Goal: Task Accomplishment & Management: Use online tool/utility

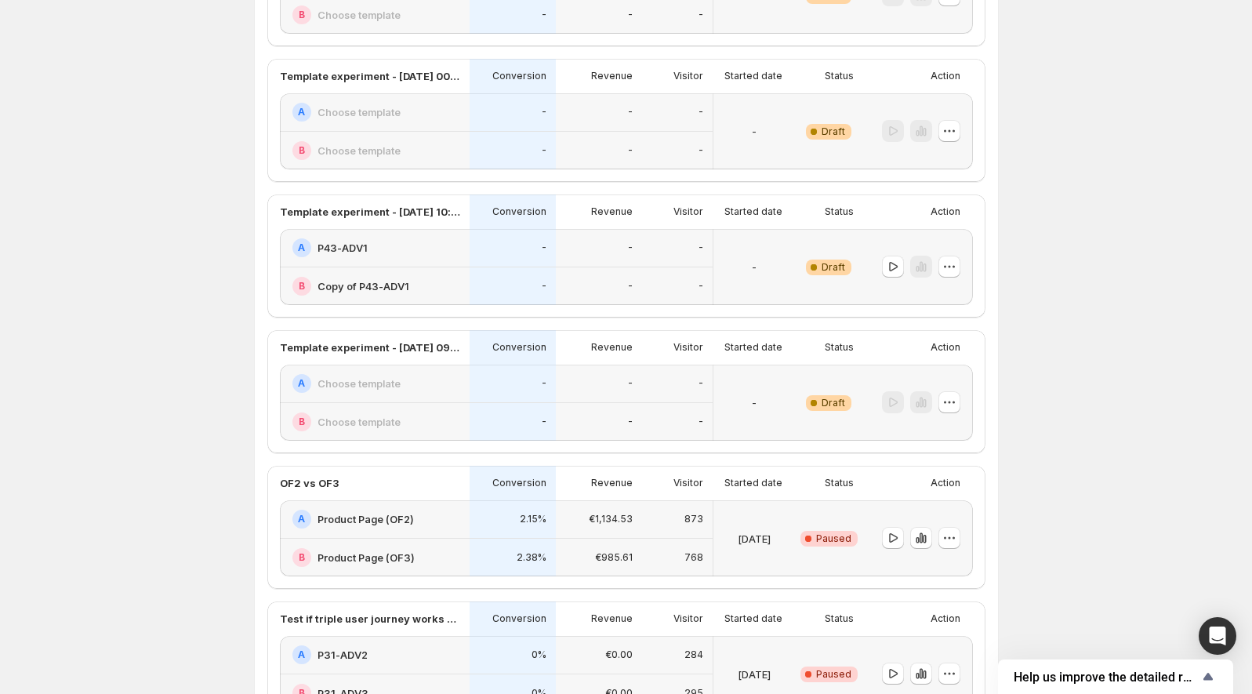
scroll to position [228, 0]
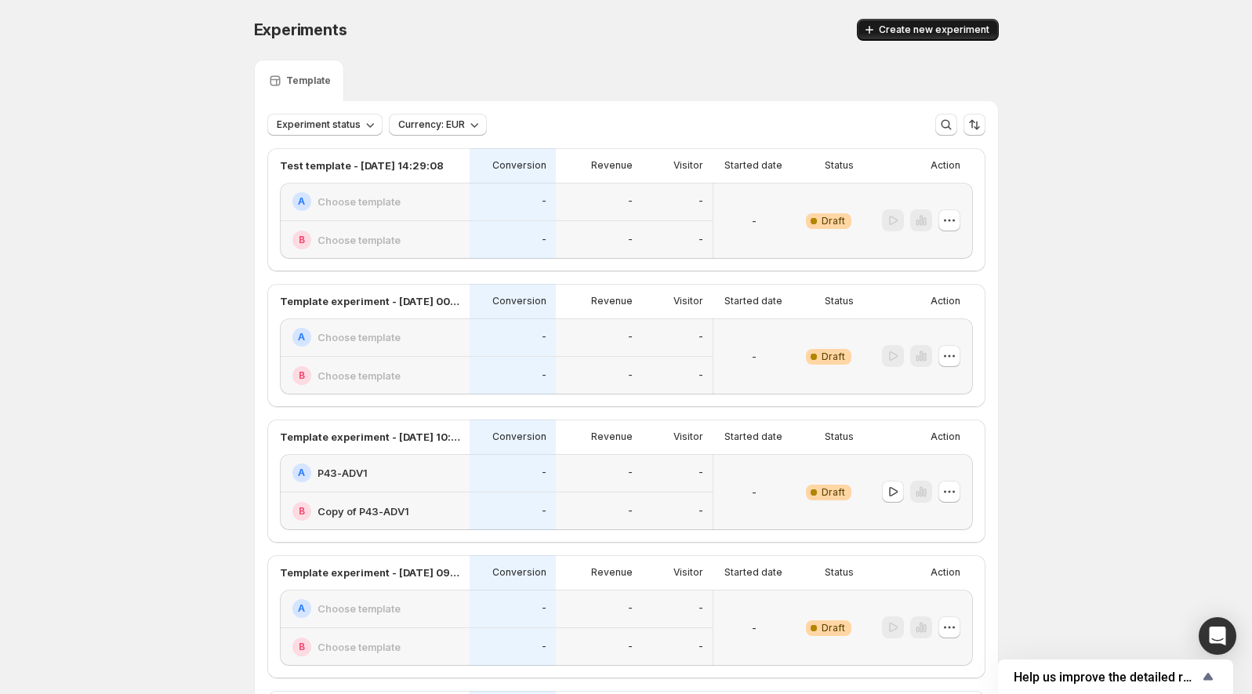
click at [907, 30] on span "Create new experiment" at bounding box center [934, 30] width 111 height 13
click at [903, 42] on div "Experiments. This page is ready Experiments Create new experiment" at bounding box center [626, 30] width 745 height 60
click at [904, 34] on span "Create new experiment" at bounding box center [934, 30] width 111 height 13
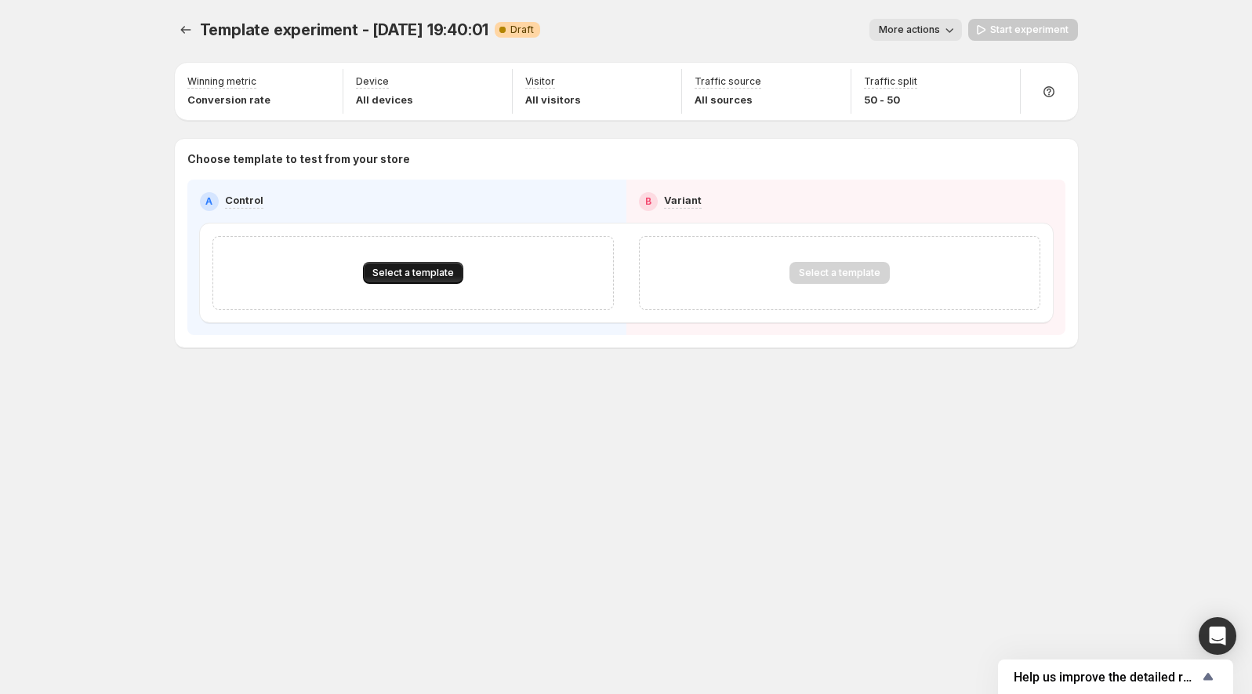
click at [417, 272] on span "Select a template" at bounding box center [413, 272] width 82 height 13
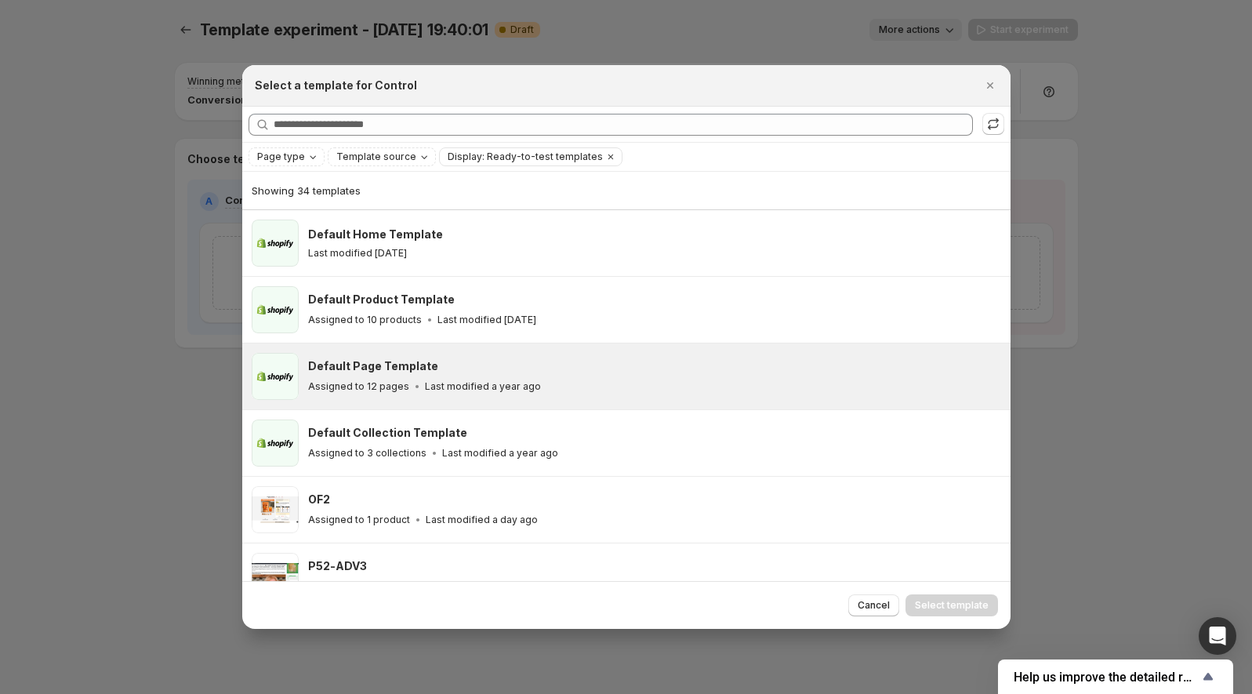
scroll to position [430, 0]
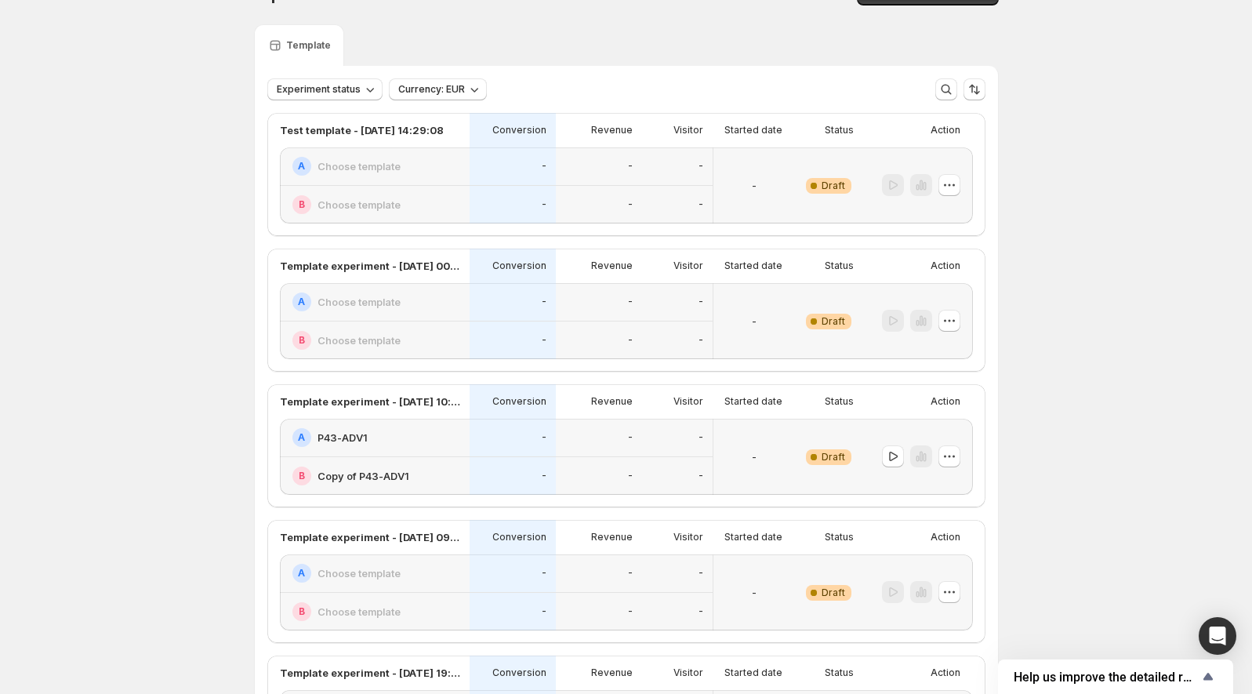
scroll to position [33, 0]
click at [957, 456] on button "button" at bounding box center [949, 458] width 22 height 22
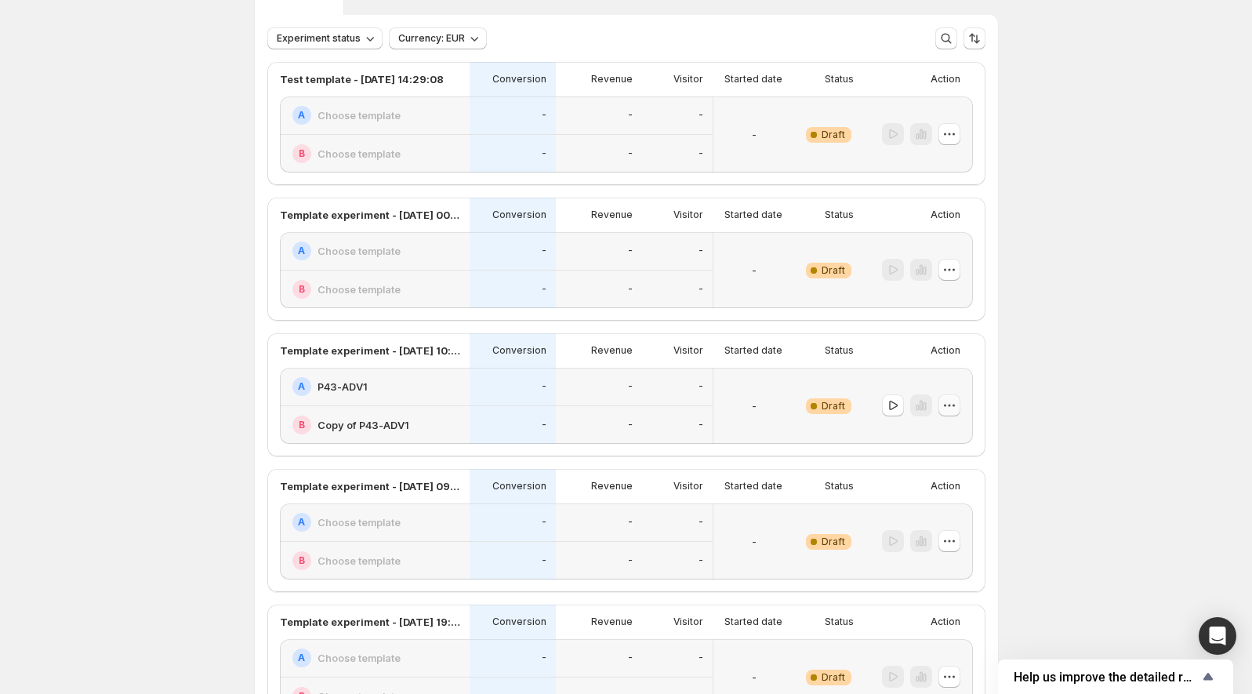
scroll to position [0, 0]
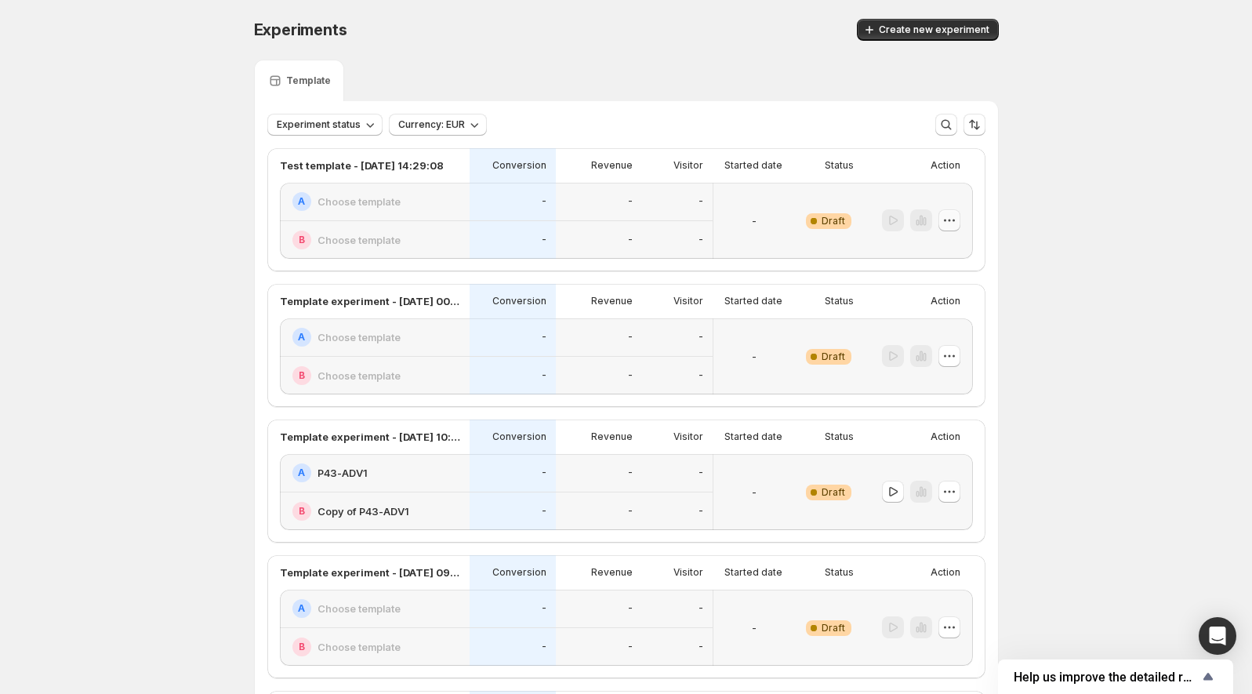
click at [942, 219] on icon "button" at bounding box center [949, 220] width 16 height 16
click at [924, 328] on span "Delete" at bounding box center [936, 332] width 31 height 13
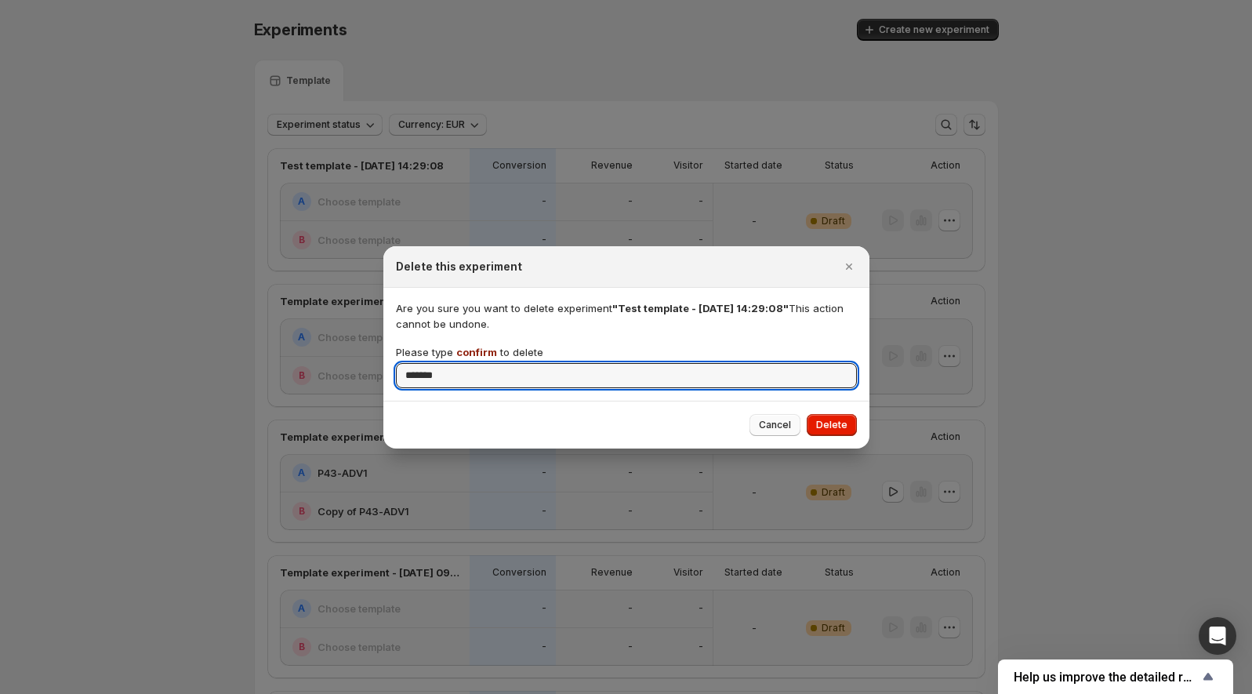
type input "*******"
click at [755, 418] on button "Cancel" at bounding box center [774, 425] width 51 height 22
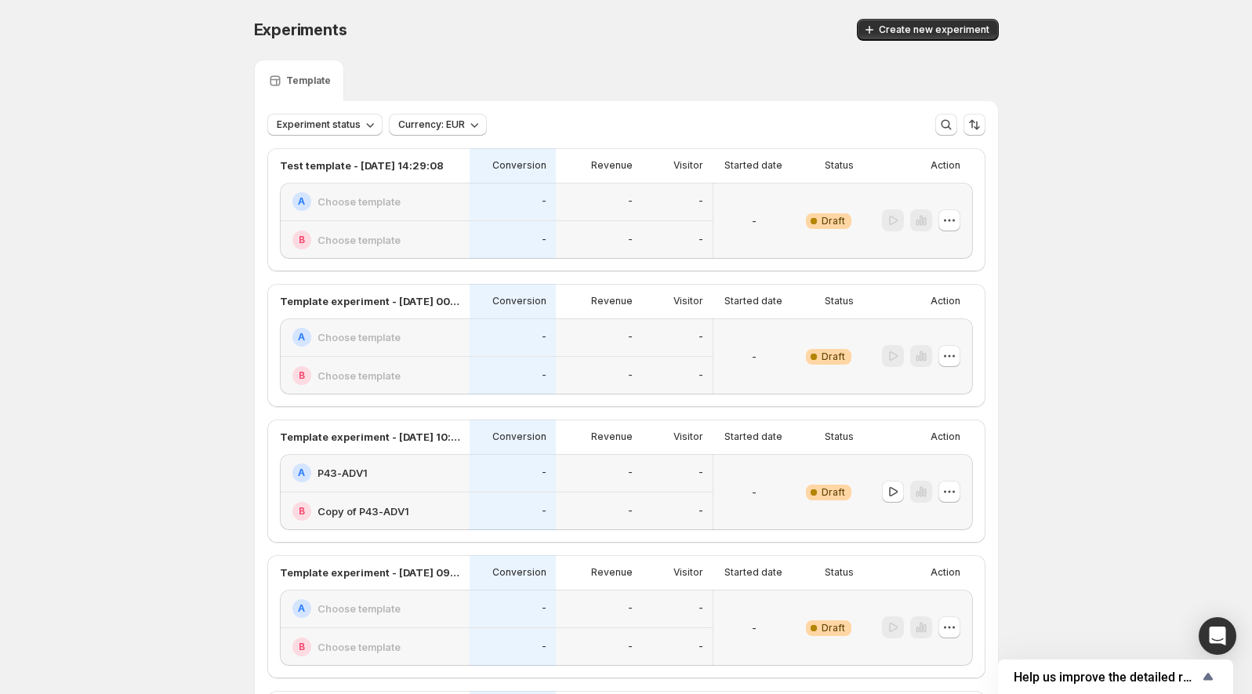
click at [869, 348] on div at bounding box center [914, 355] width 91 height 63
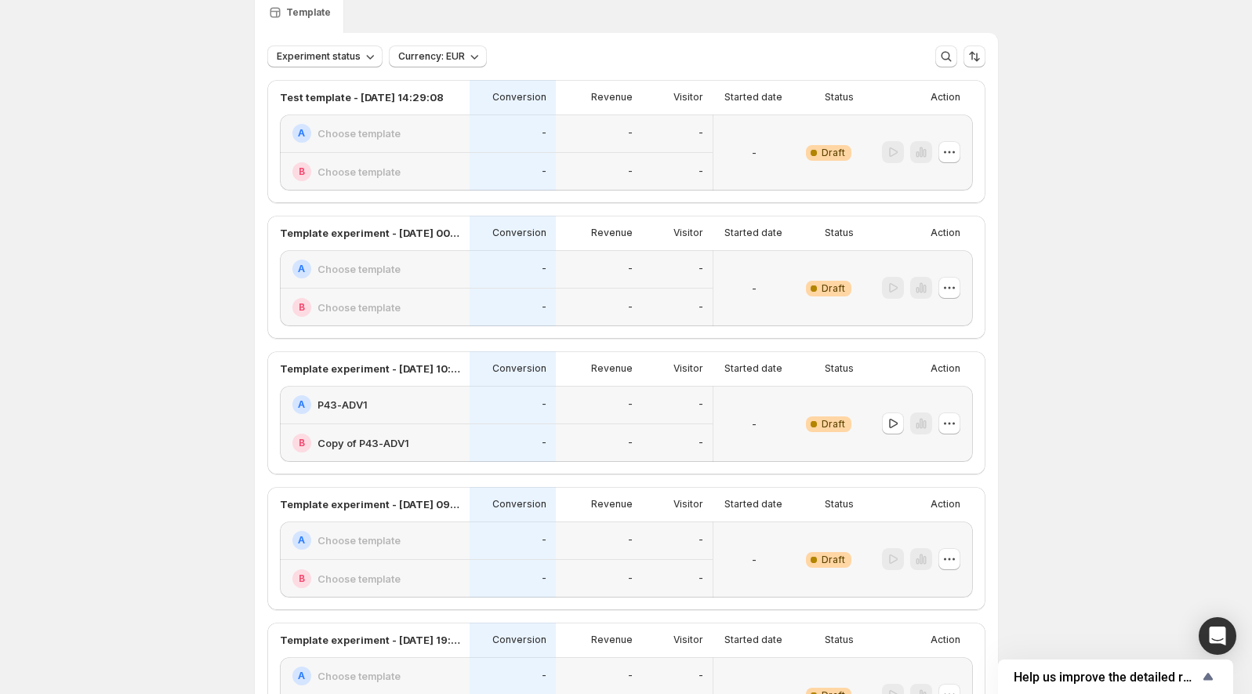
scroll to position [172, 0]
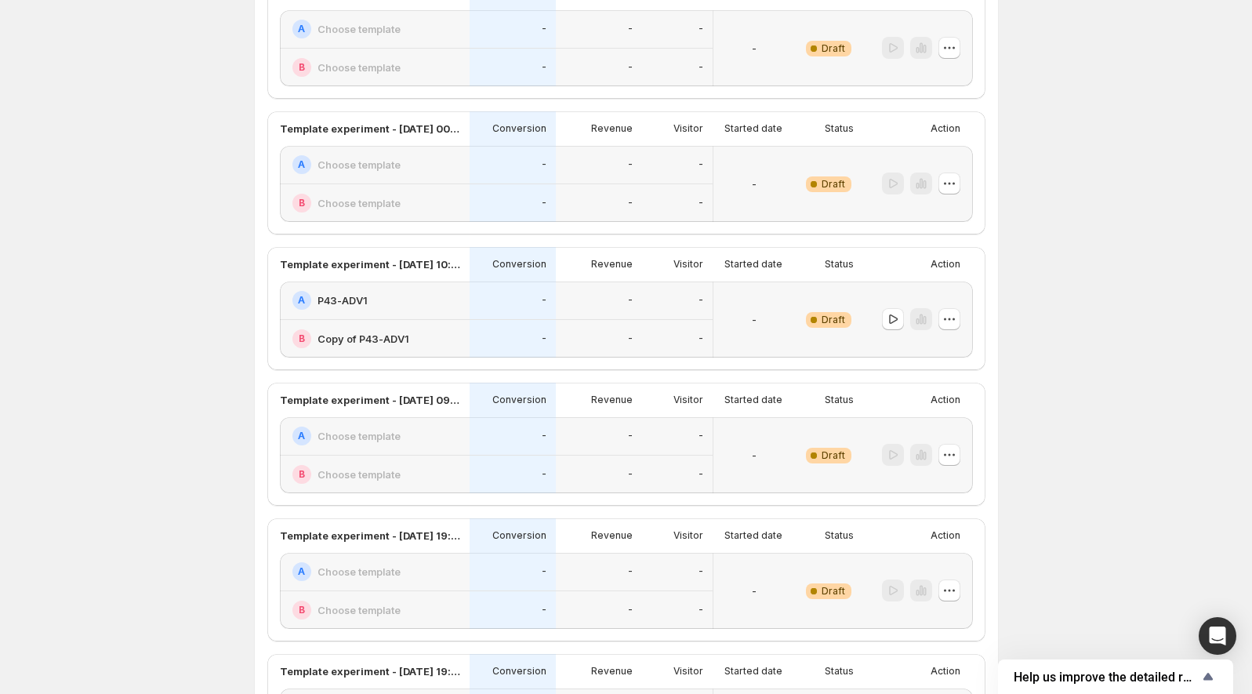
click at [746, 296] on div "-" at bounding box center [753, 319] width 69 height 57
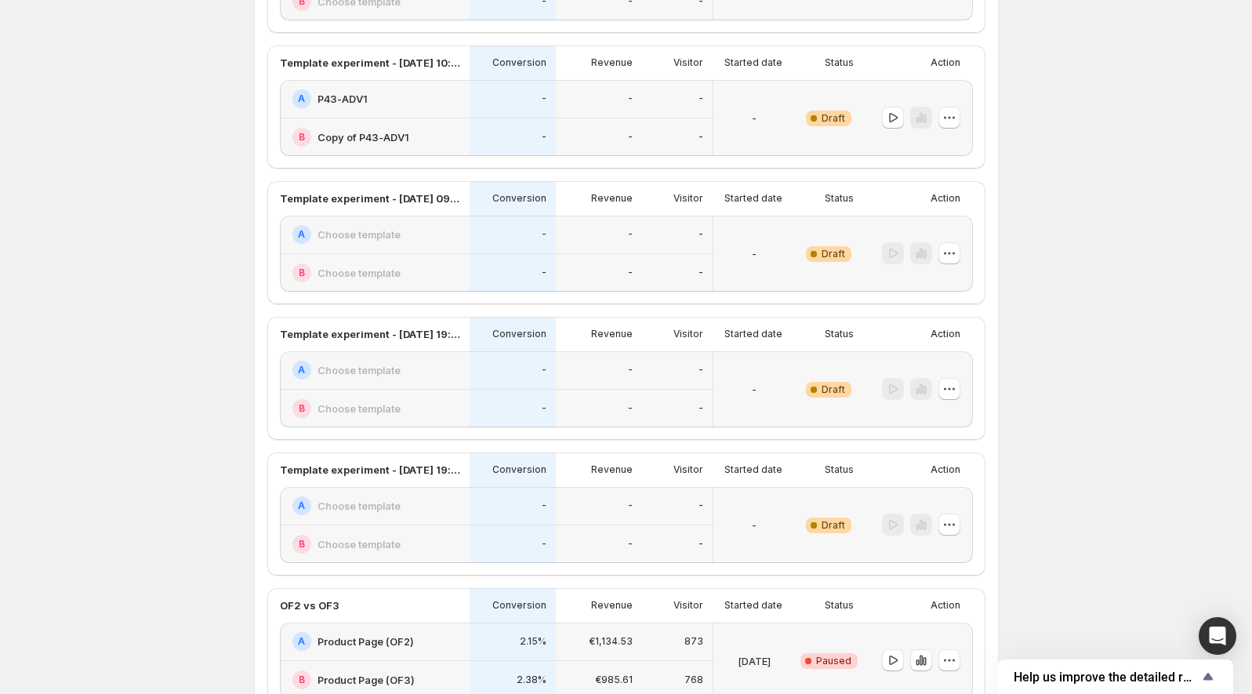
scroll to position [380, 0]
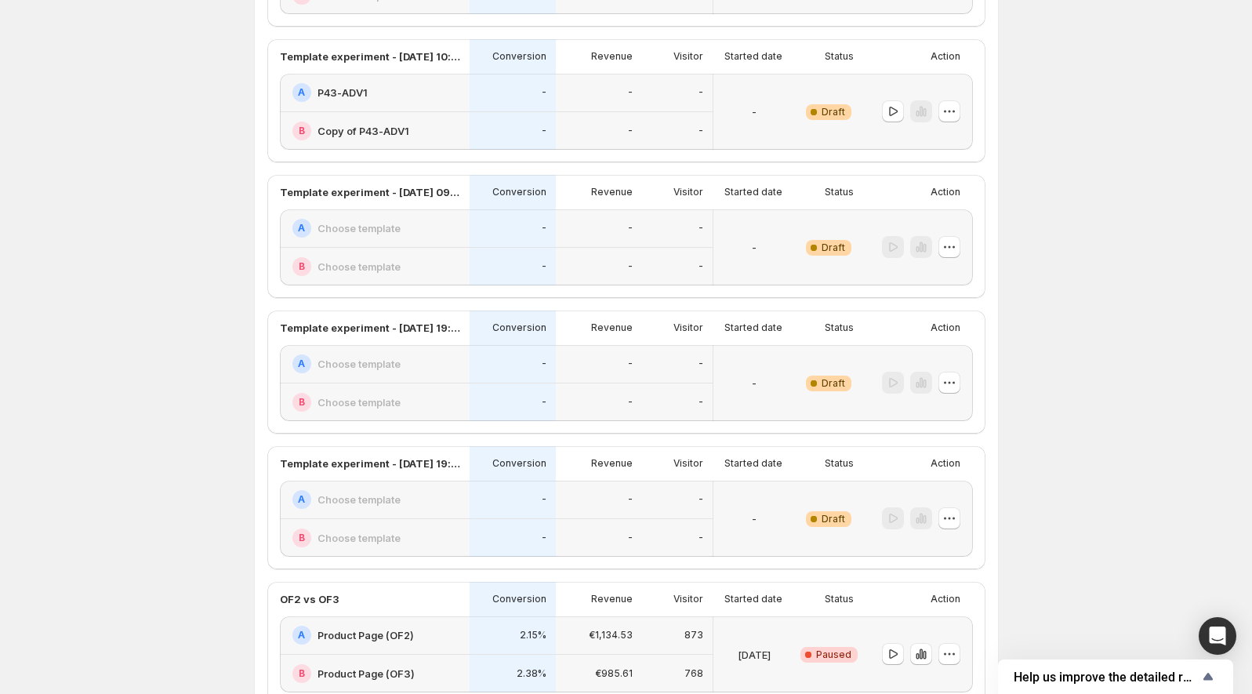
click at [809, 267] on div "Warning Complete Draft" at bounding box center [828, 247] width 49 height 57
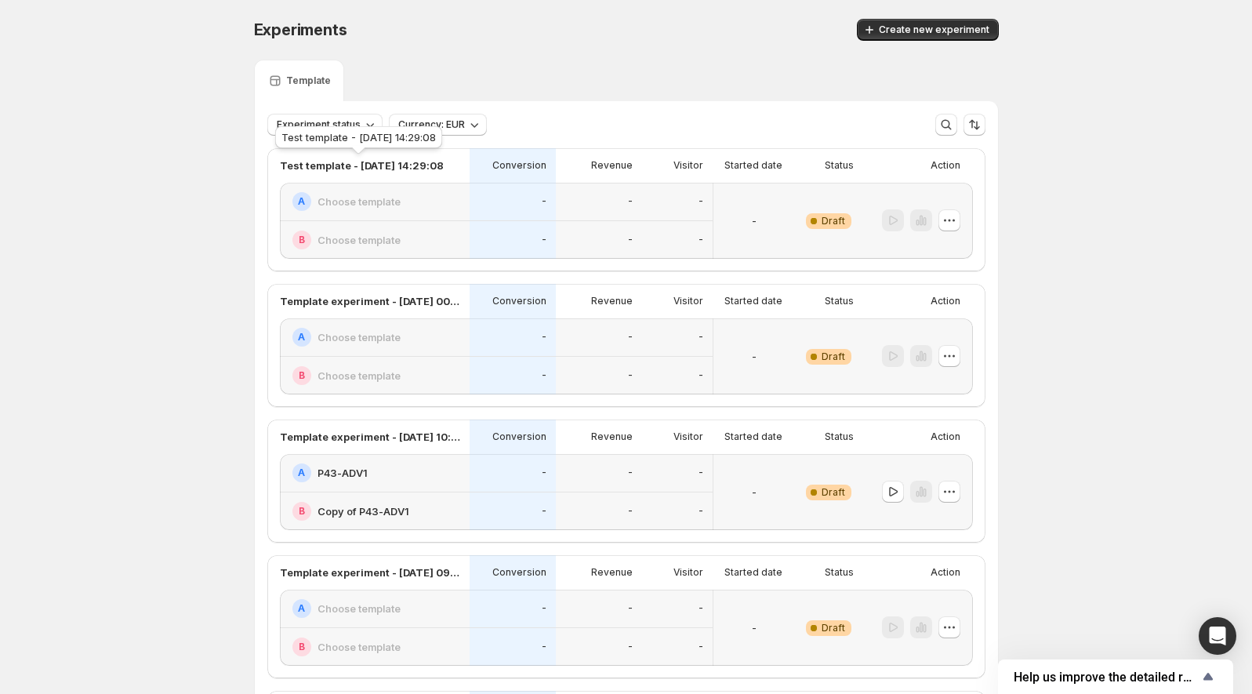
click at [326, 123] on div "Test template - [DATE] 14:29:08" at bounding box center [358, 140] width 173 height 34
click at [292, 123] on div "Test template - [DATE] 14:29:08" at bounding box center [358, 140] width 173 height 34
click at [288, 118] on span "Experiment status" at bounding box center [319, 124] width 84 height 13
click at [290, 133] on button "Experiment status" at bounding box center [324, 125] width 115 height 22
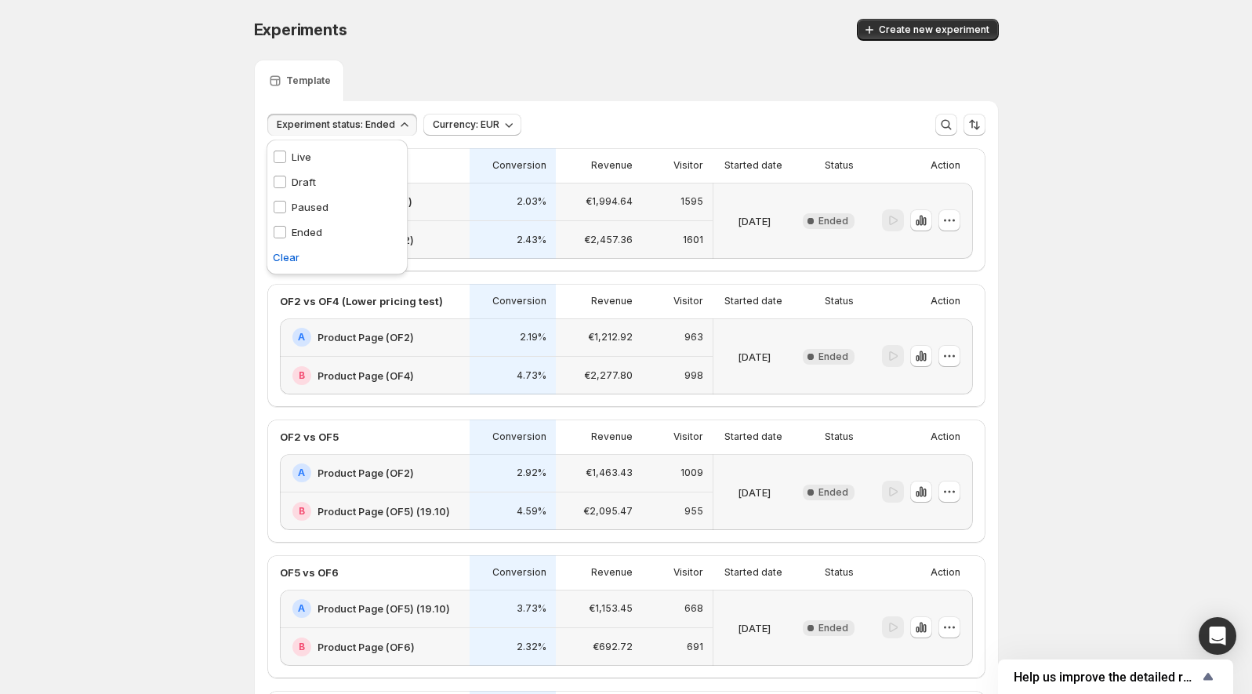
click at [284, 132] on button "Experiment status: Ended" at bounding box center [342, 125] width 150 height 22
click at [285, 225] on span at bounding box center [280, 232] width 14 height 14
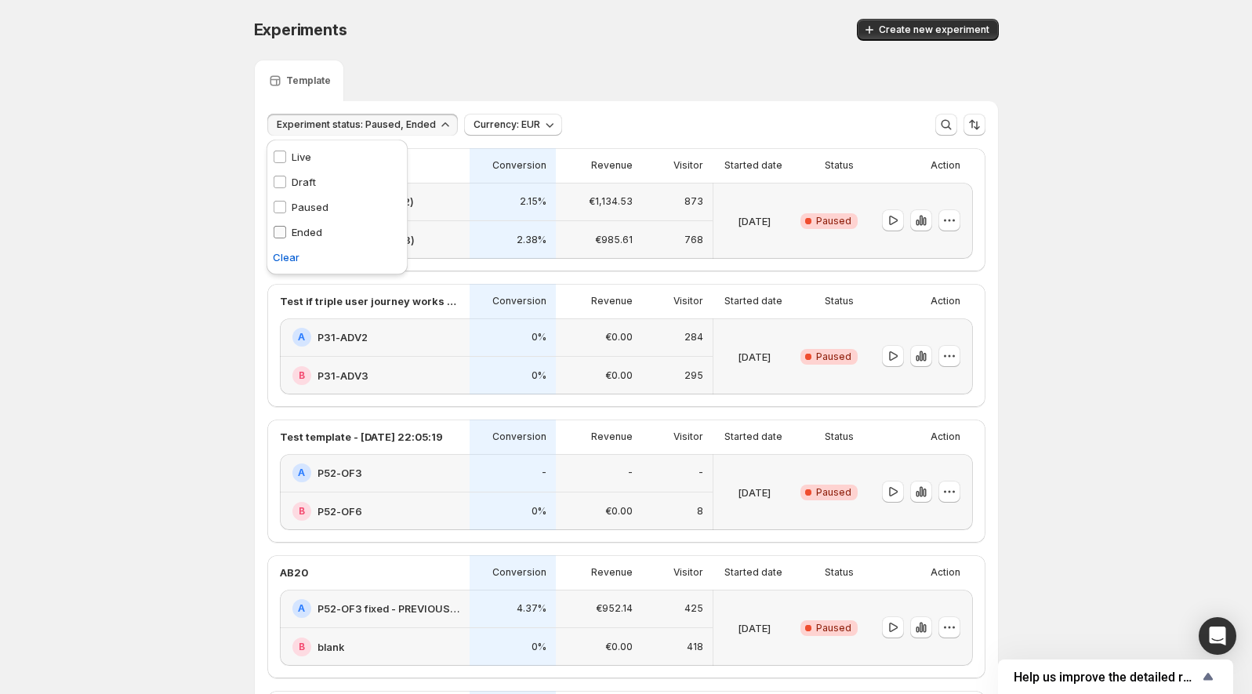
click at [282, 238] on span at bounding box center [280, 232] width 14 height 14
click at [207, 239] on div "Experiments. This page is ready Experiments Create new experiment Template Expe…" at bounding box center [626, 455] width 1252 height 911
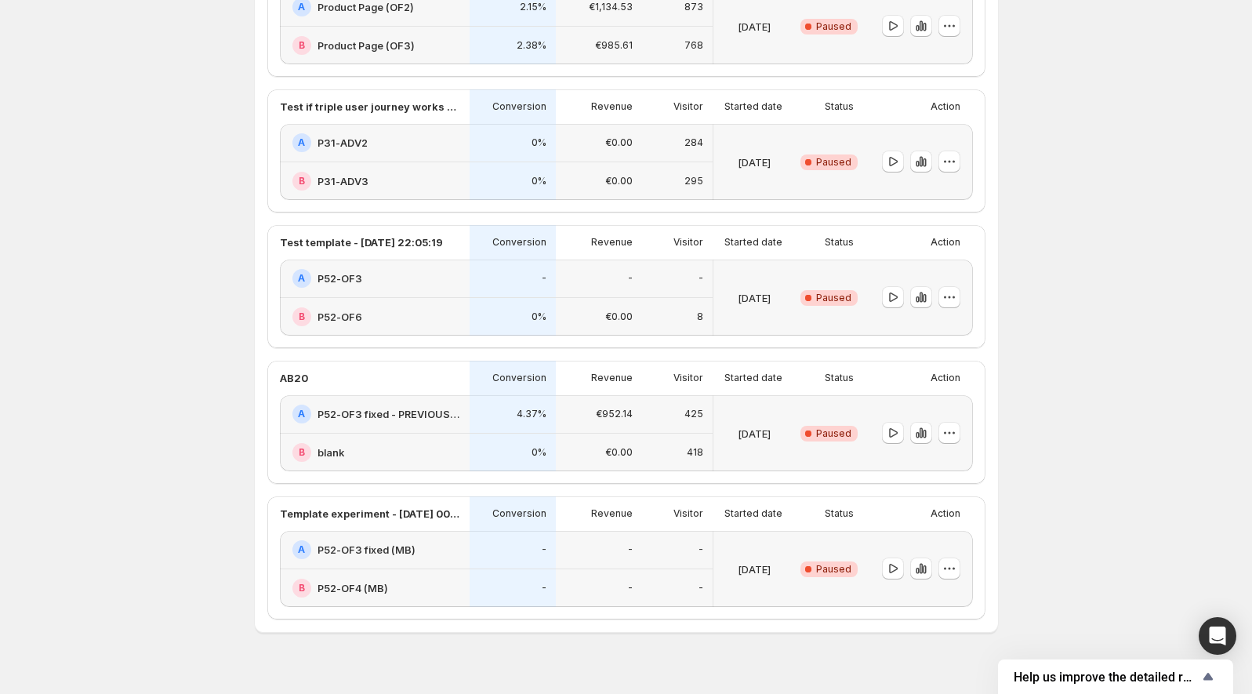
scroll to position [216, 0]
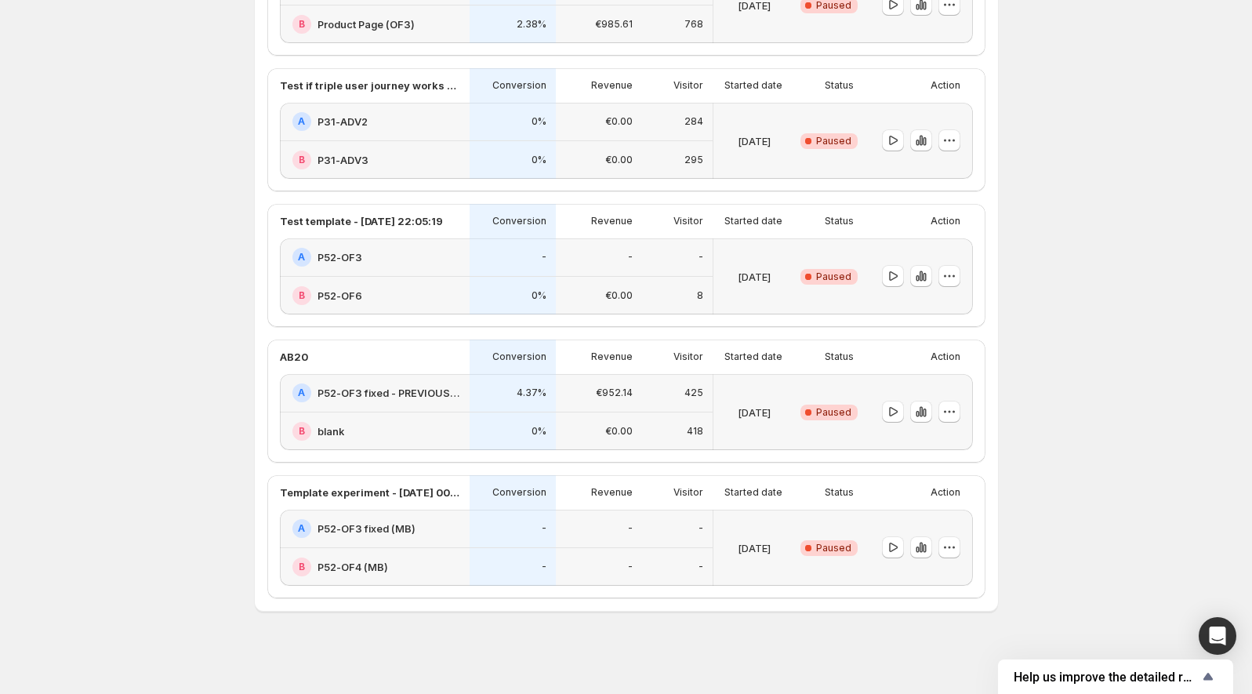
click at [485, 538] on div "-" at bounding box center [512, 528] width 86 height 38
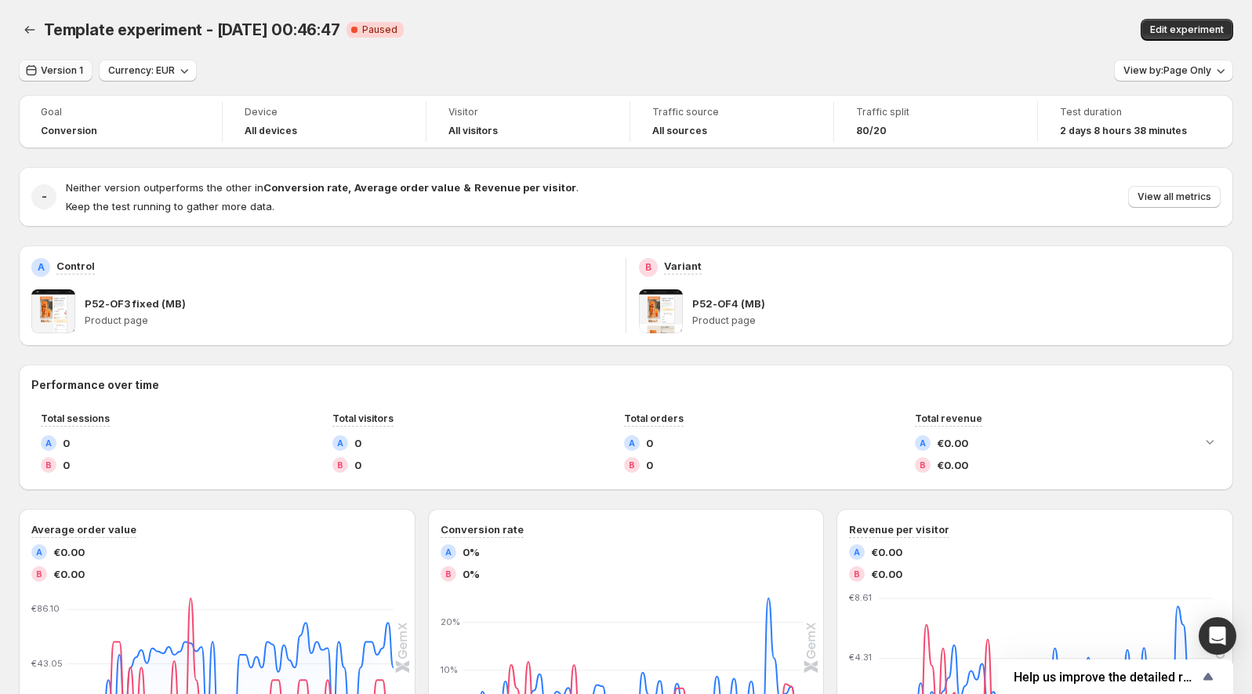
click at [67, 60] on button "Version 1" at bounding box center [56, 71] width 74 height 22
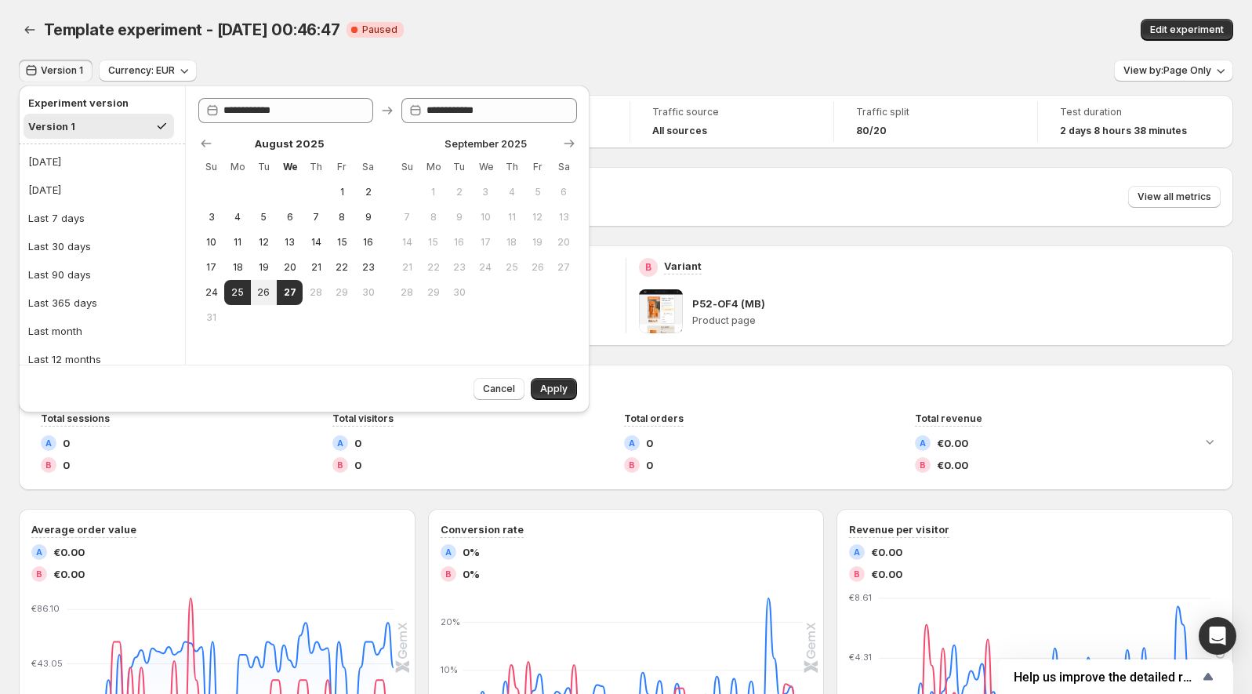
click at [67, 64] on button "Version 1" at bounding box center [56, 71] width 74 height 22
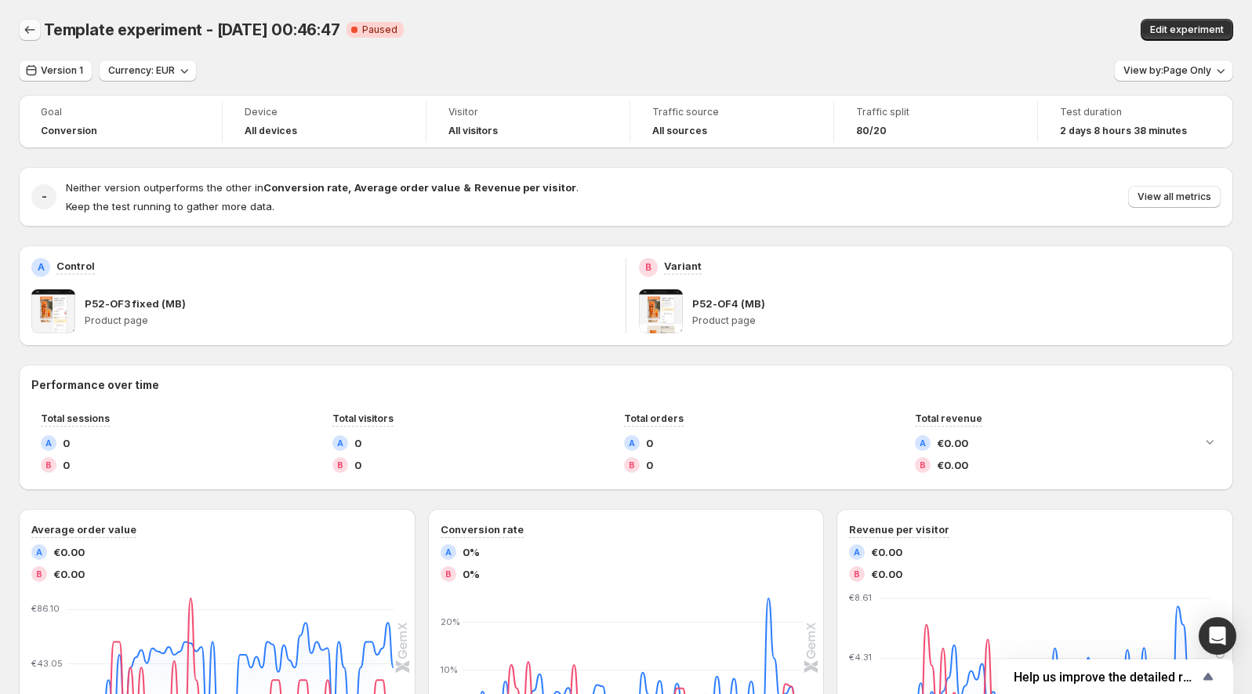
click at [31, 34] on icon "Back" at bounding box center [30, 30] width 16 height 16
click at [917, 12] on div "Template experiment - [DATE] 00:46:47. This page is ready Template experiment -…" at bounding box center [626, 30] width 1214 height 60
click at [285, 63] on div "Version 1 Currency: EUR View by: Page Only" at bounding box center [626, 71] width 1214 height 23
click at [376, 27] on span "Paused" at bounding box center [379, 30] width 35 height 13
click at [124, 67] on span "Currency: EUR" at bounding box center [141, 70] width 67 height 13
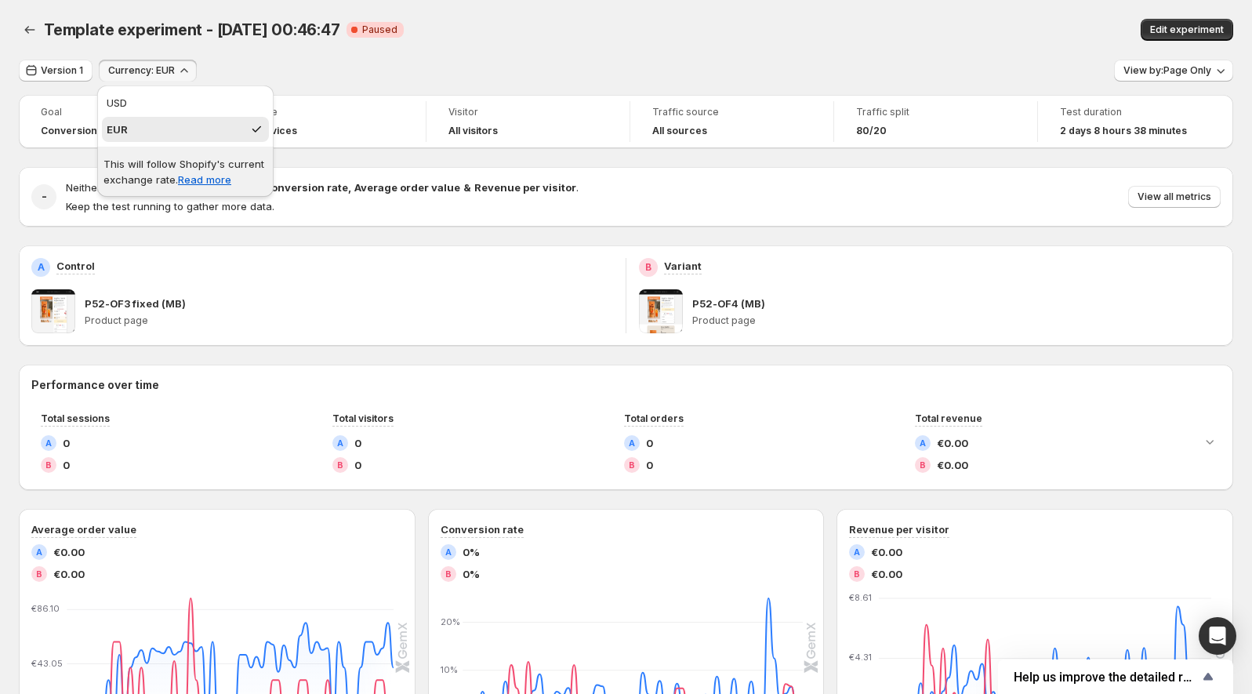
click at [124, 67] on span "Currency: EUR" at bounding box center [141, 70] width 67 height 13
click at [36, 30] on icon "Back" at bounding box center [30, 30] width 16 height 16
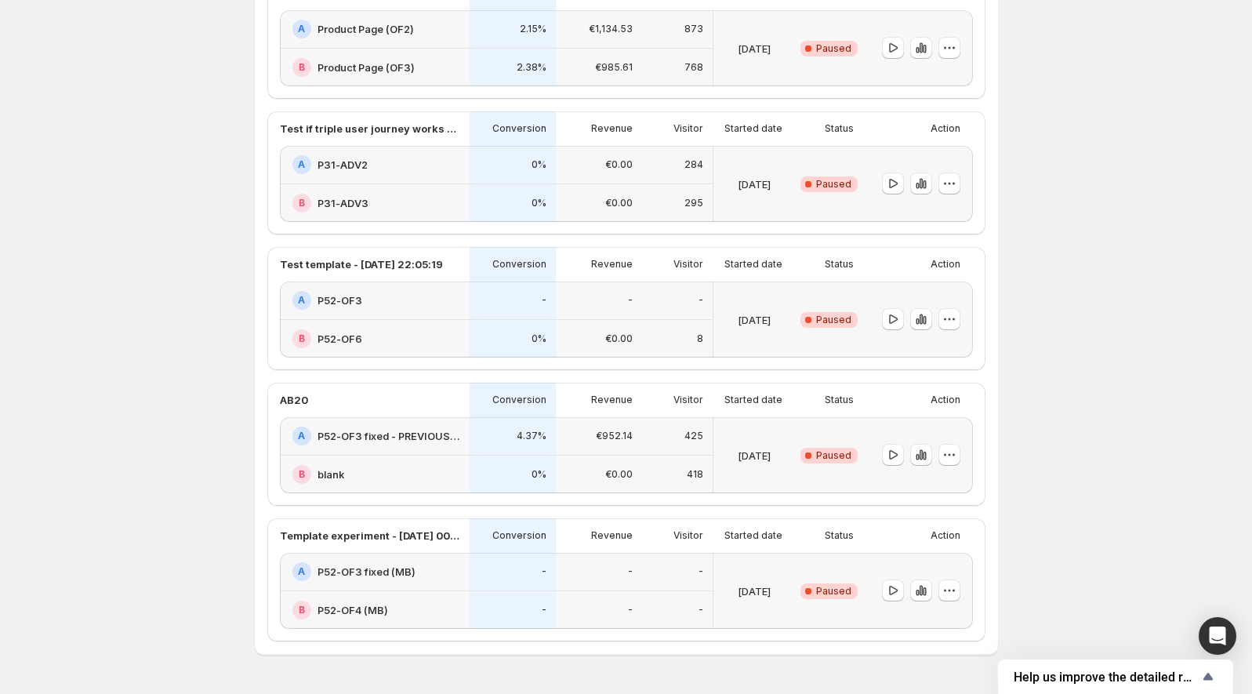
scroll to position [216, 0]
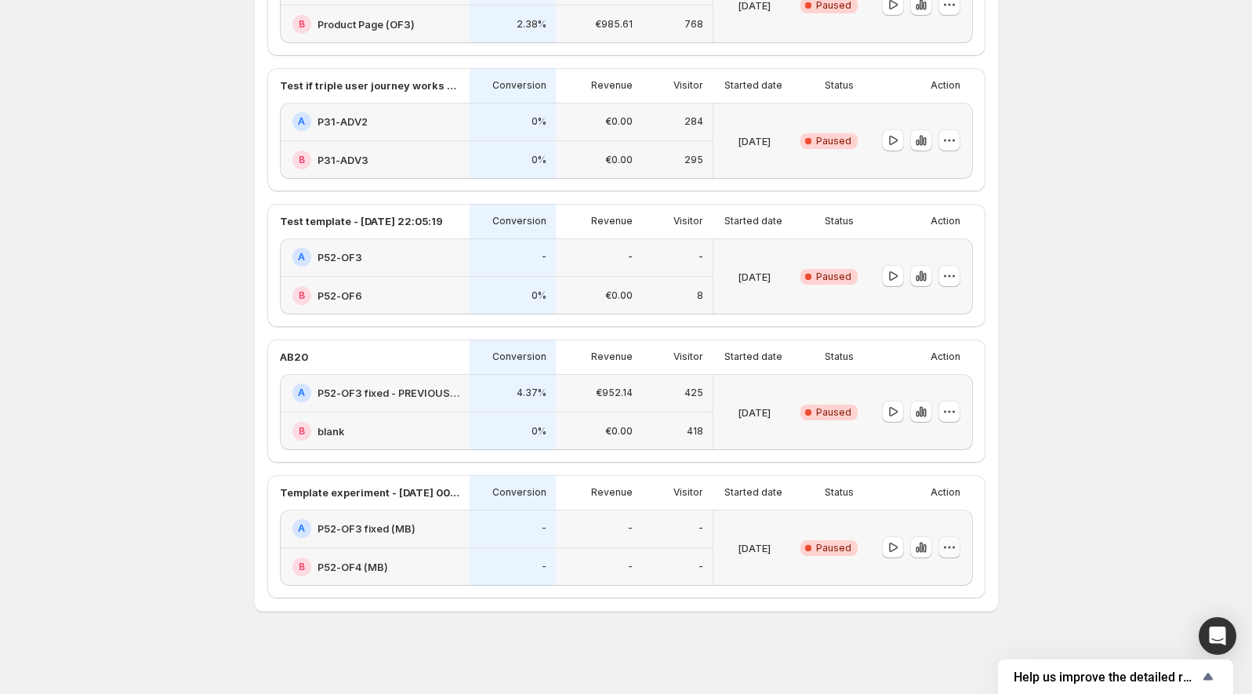
click at [957, 553] on button "button" at bounding box center [949, 547] width 22 height 22
click at [895, 546] on icon "button" at bounding box center [893, 546] width 9 height 9
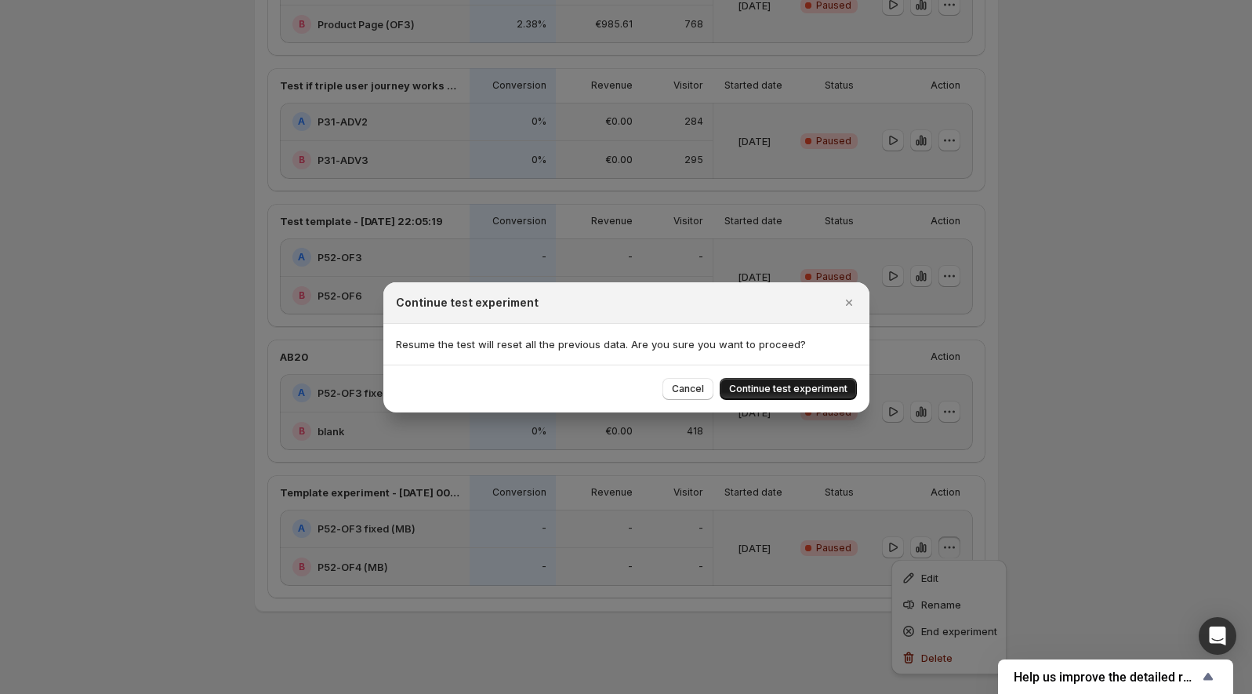
click at [763, 384] on span "Continue test experiment" at bounding box center [788, 388] width 118 height 13
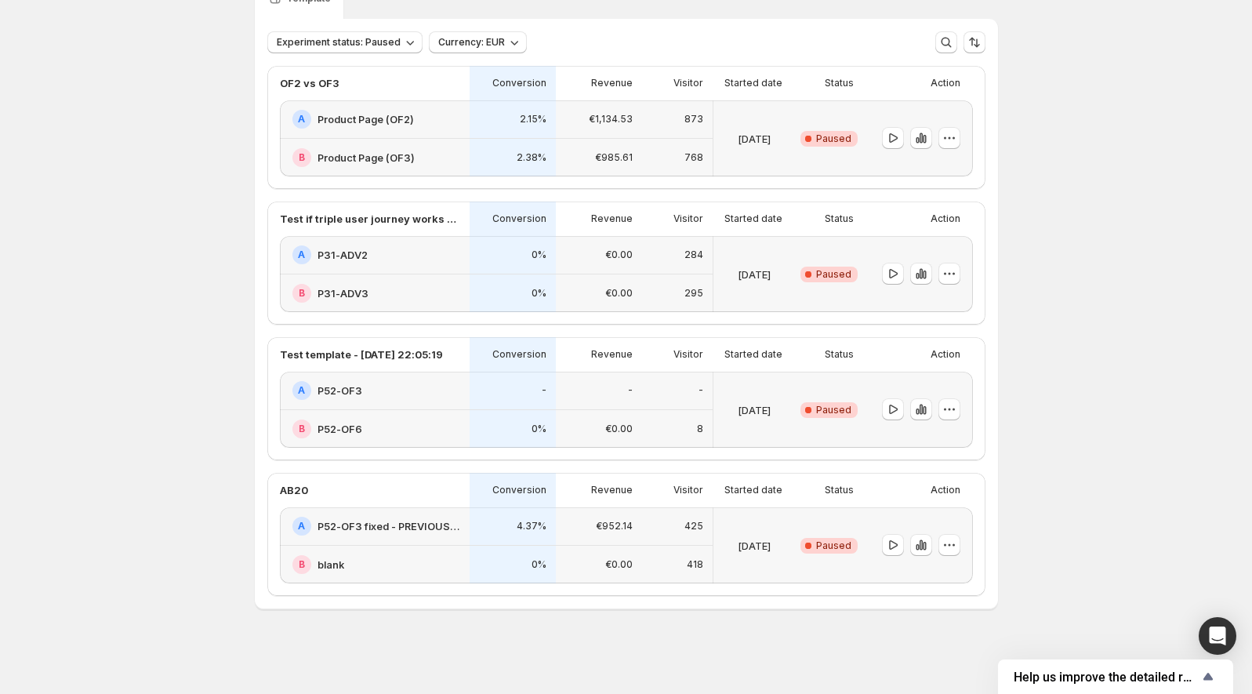
scroll to position [80, 0]
click at [915, 542] on icon "button" at bounding box center [921, 547] width 16 height 16
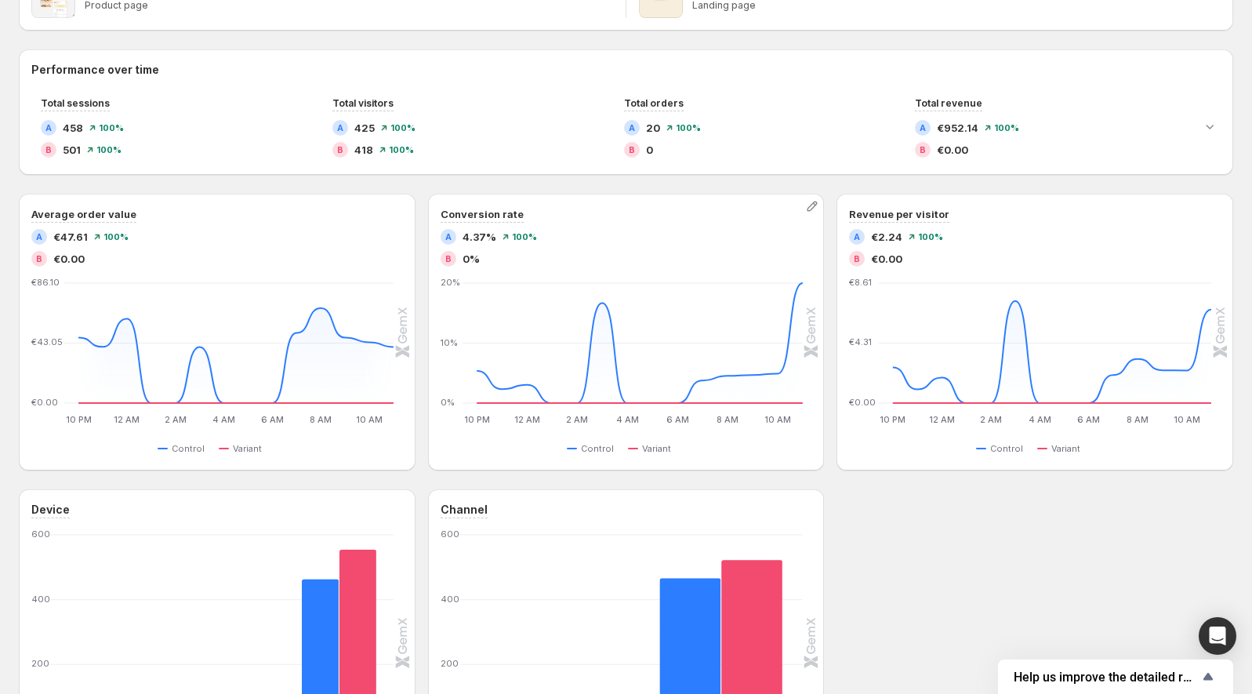
scroll to position [165, 0]
